Goal: Find specific page/section: Find specific page/section

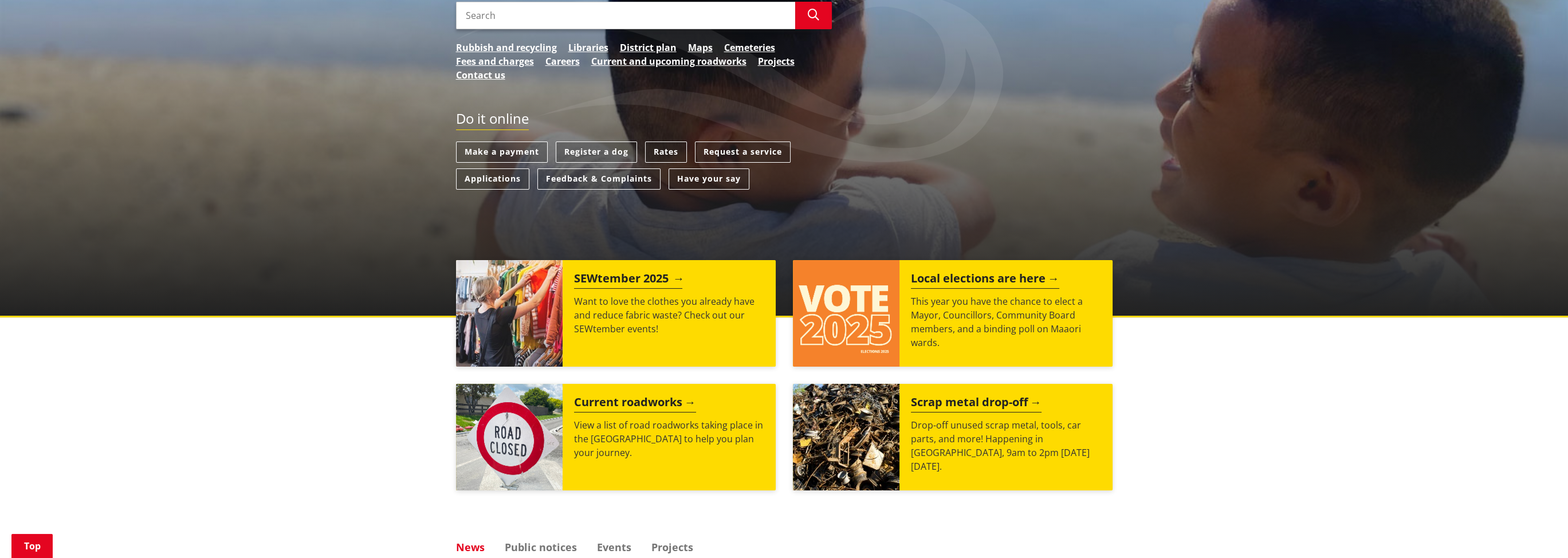
scroll to position [286, 0]
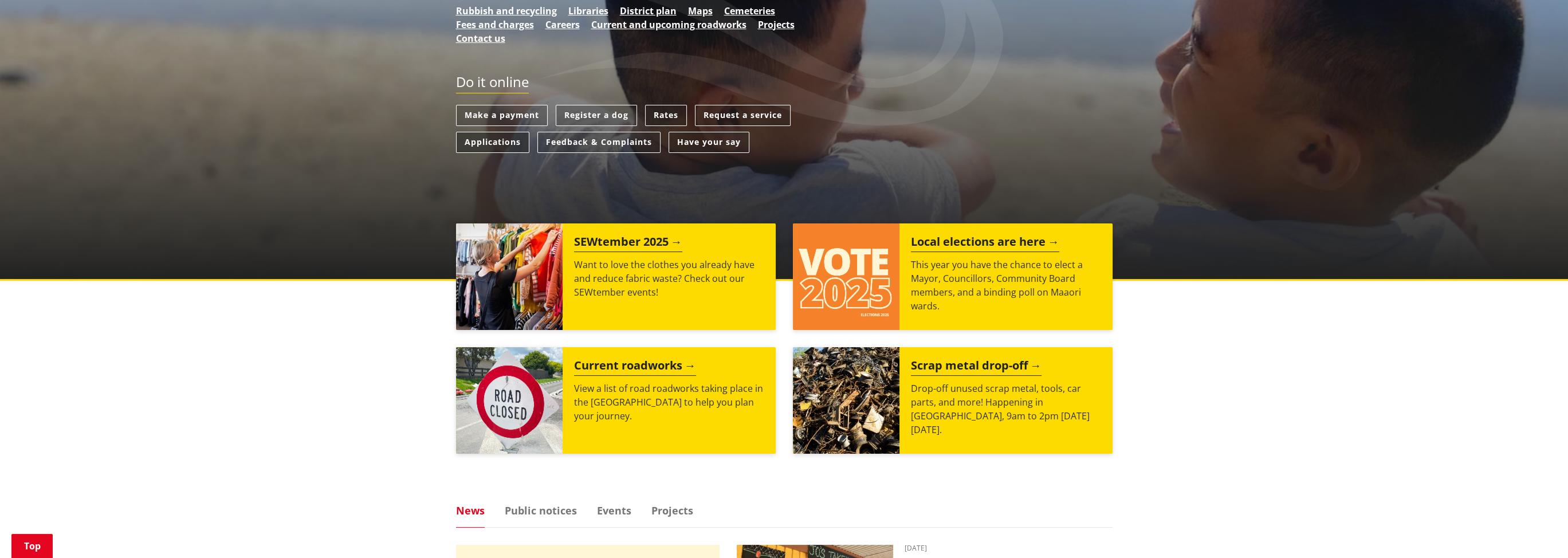
click at [489, 140] on link "Applications" at bounding box center [493, 142] width 73 height 21
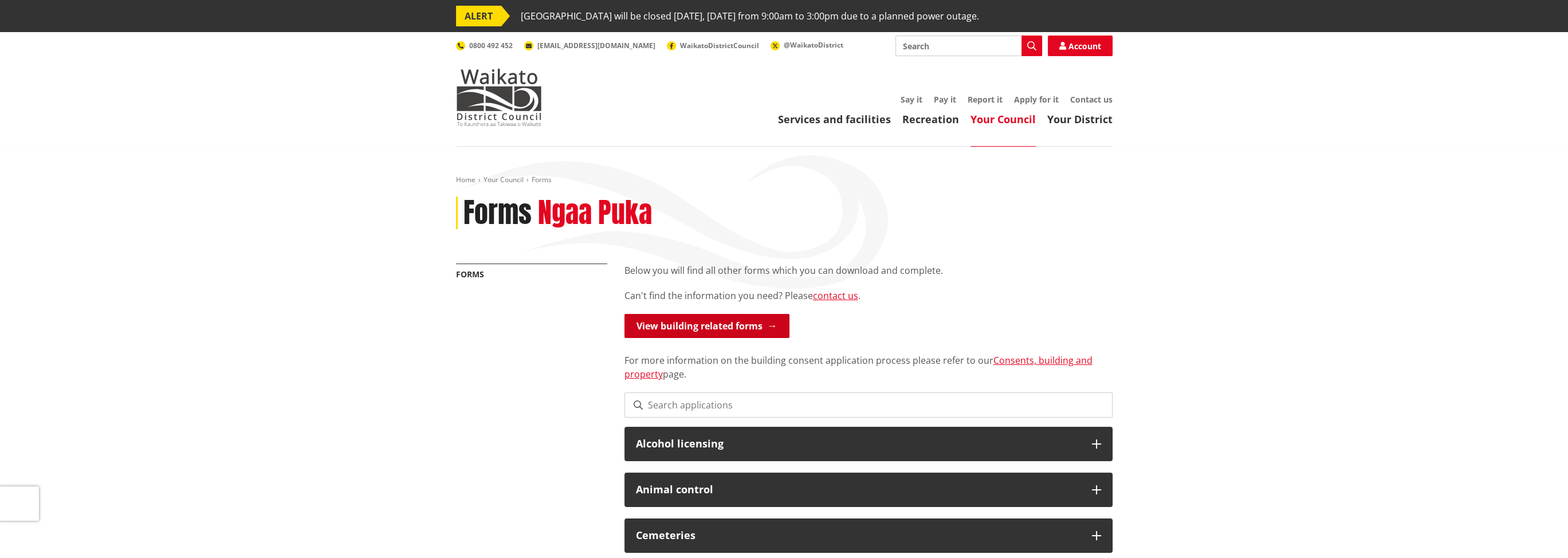
click at [696, 329] on link "View building related forms" at bounding box center [707, 325] width 165 height 24
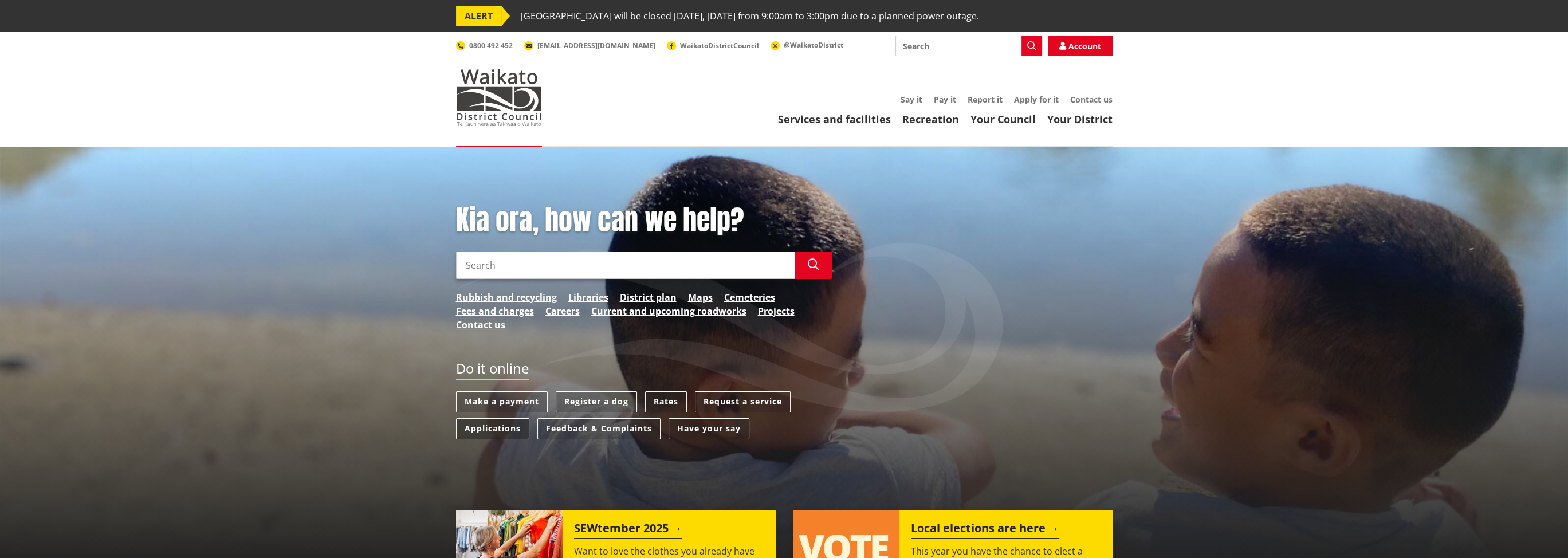
click at [490, 429] on link "Applications" at bounding box center [493, 428] width 73 height 21
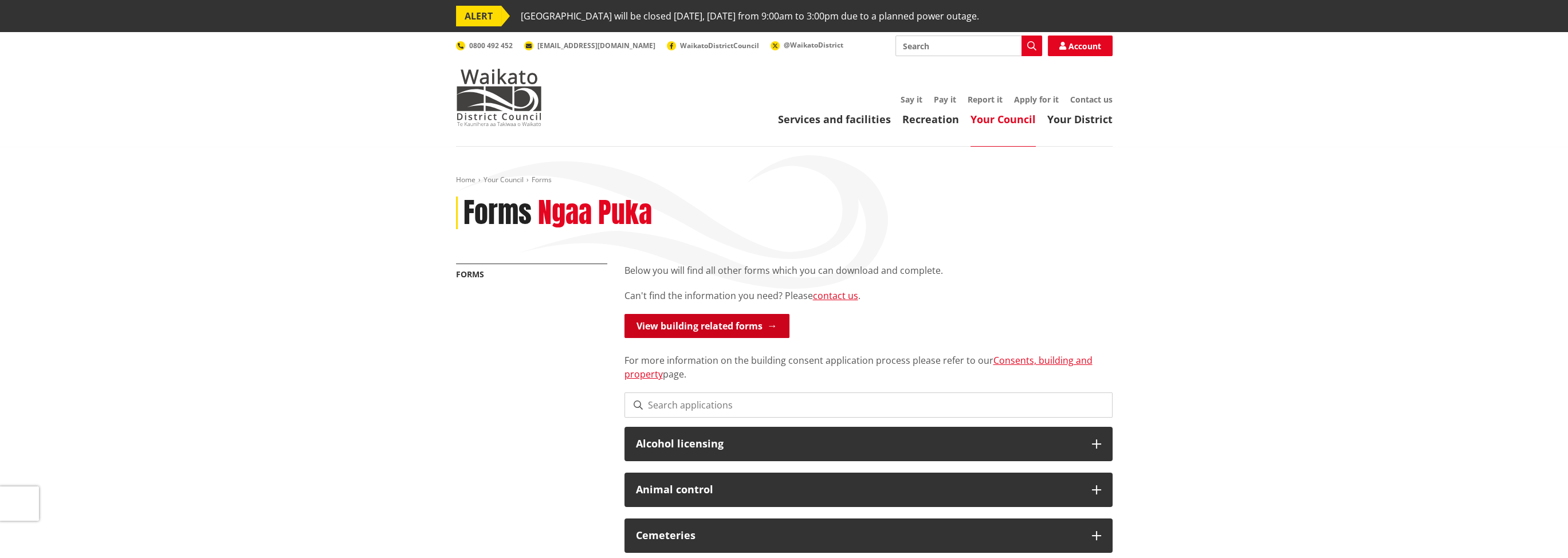
click at [702, 331] on link "View building related forms" at bounding box center [707, 325] width 165 height 24
